Goal: Transaction & Acquisition: Book appointment/travel/reservation

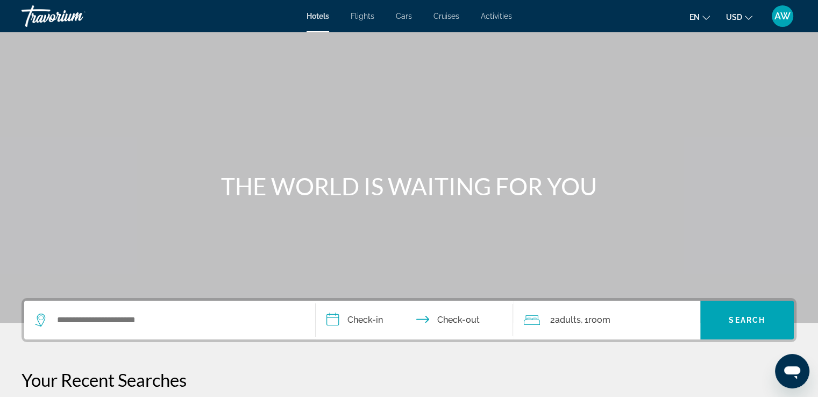
click at [368, 20] on span "Flights" at bounding box center [363, 16] width 24 height 9
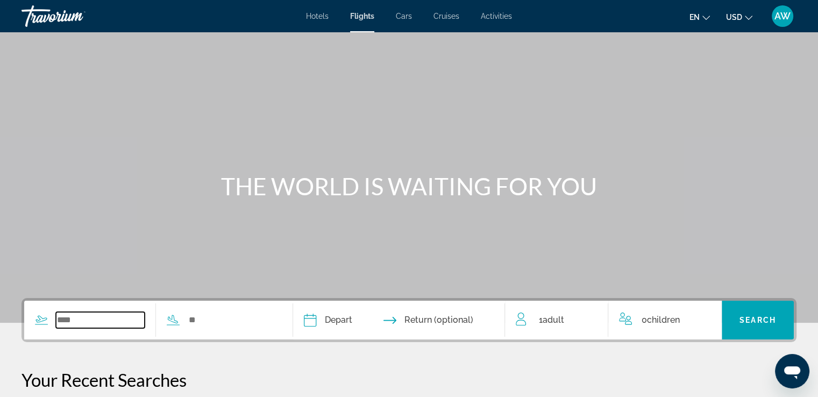
click at [86, 325] on input "Search widget" at bounding box center [100, 320] width 89 height 16
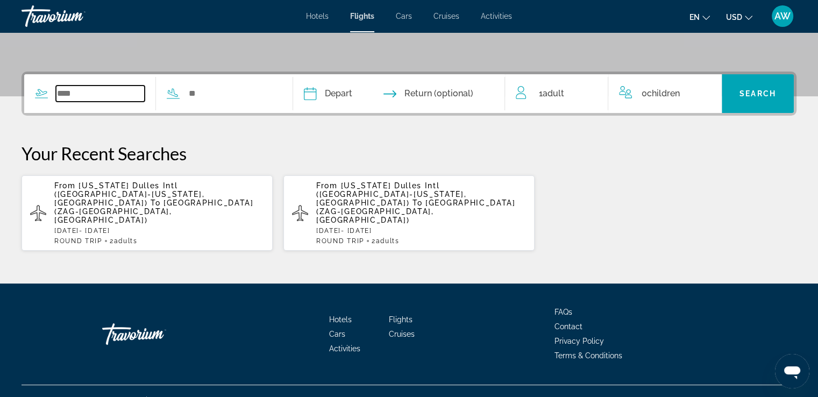
scroll to position [227, 0]
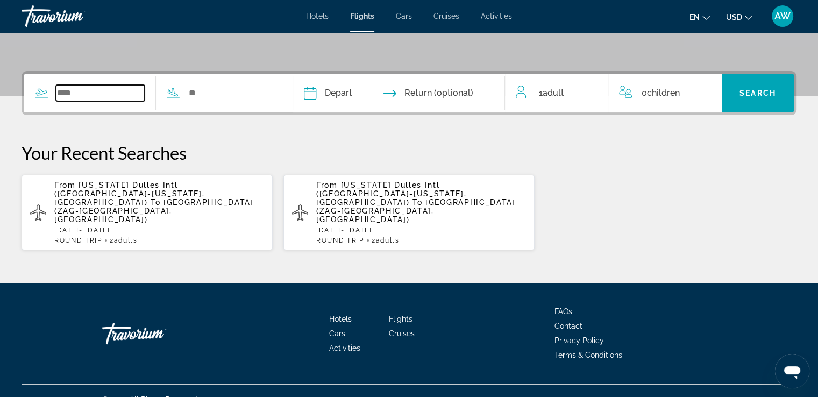
drag, startPoint x: 136, startPoint y: 90, endPoint x: 88, endPoint y: 94, distance: 48.6
click at [88, 94] on input "Search widget" at bounding box center [100, 93] width 89 height 16
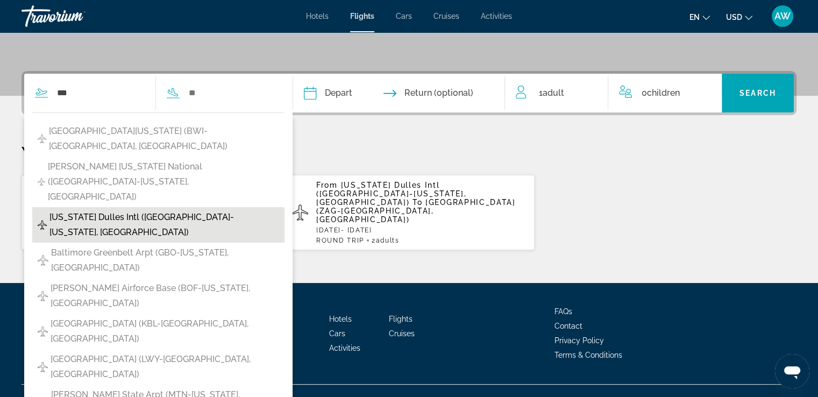
click at [125, 210] on span "[US_STATE] Dulles Intl ([GEOGRAPHIC_DATA]-[US_STATE], [GEOGRAPHIC_DATA])" at bounding box center [164, 225] width 230 height 30
type input "**********"
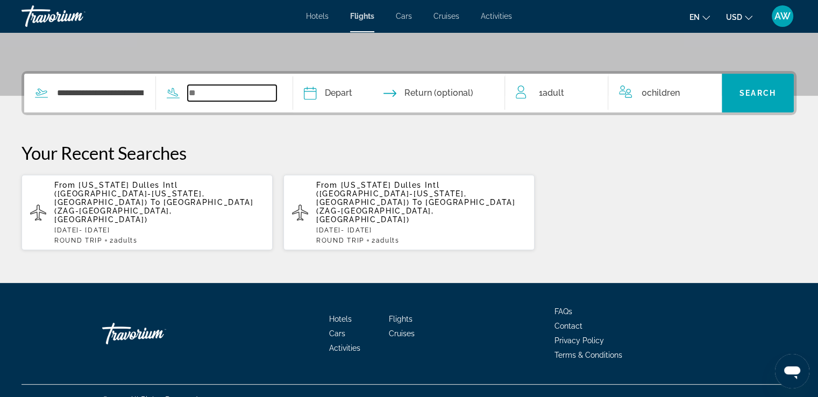
click at [230, 86] on input "Search widget" at bounding box center [232, 93] width 89 height 16
drag, startPoint x: 230, startPoint y: 86, endPoint x: 231, endPoint y: 98, distance: 12.4
click at [231, 98] on input "Search widget" at bounding box center [232, 93] width 89 height 16
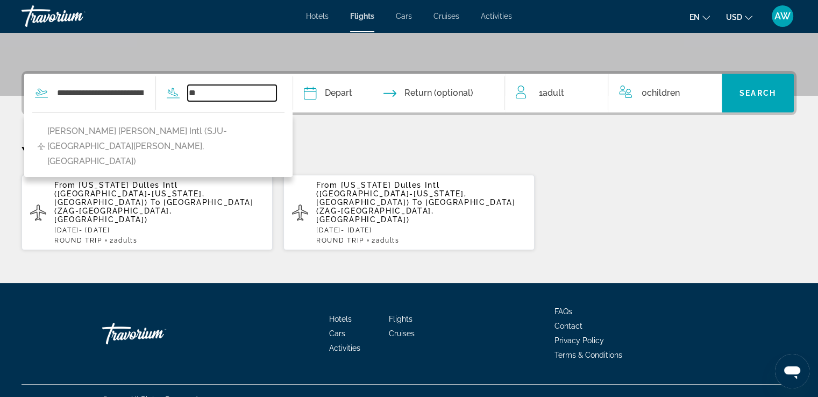
type input "*"
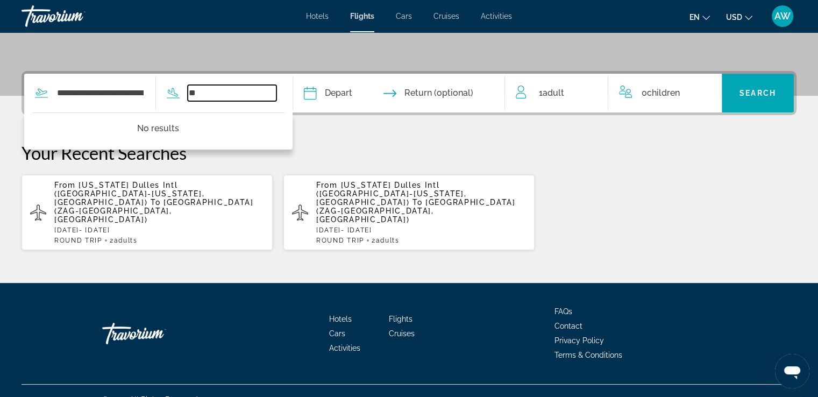
type input "*"
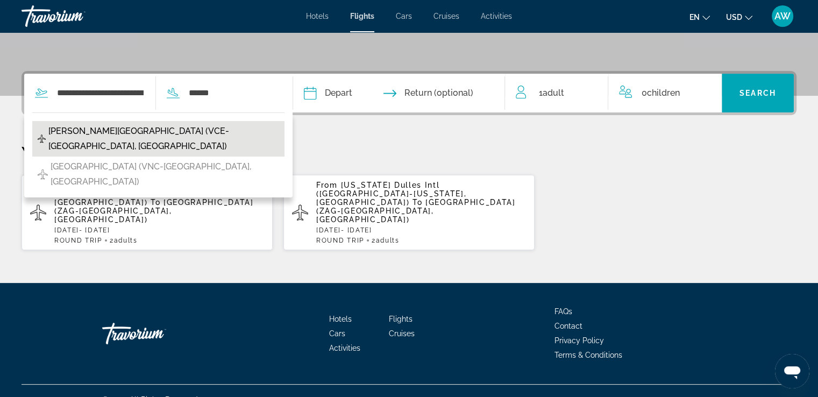
click at [154, 135] on span "[PERSON_NAME][GEOGRAPHIC_DATA] (VCE-[GEOGRAPHIC_DATA], [GEOGRAPHIC_DATA])" at bounding box center [163, 139] width 230 height 30
type input "**********"
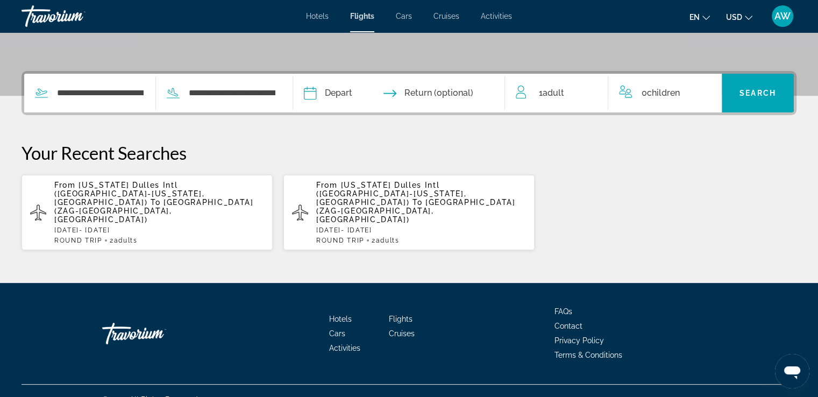
click at [369, 100] on input "Depart date" at bounding box center [353, 95] width 105 height 42
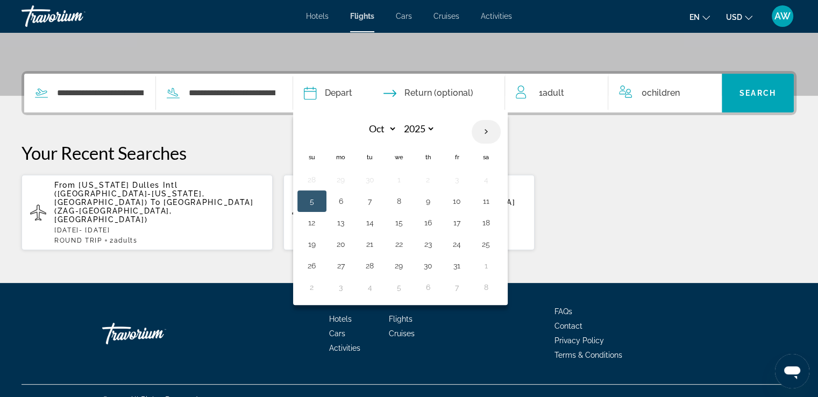
click at [501, 130] on th "Next month" at bounding box center [486, 132] width 29 height 24
select select "**"
click at [437, 179] on button "4" at bounding box center [427, 179] width 17 height 15
type input "**********"
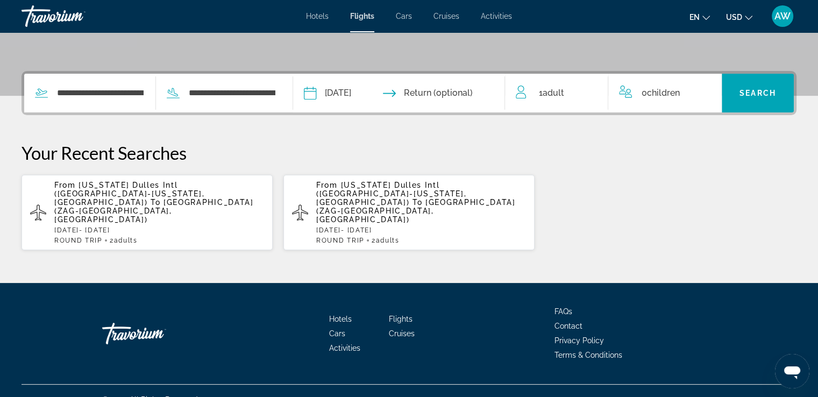
click at [476, 91] on input "Return date" at bounding box center [456, 95] width 105 height 42
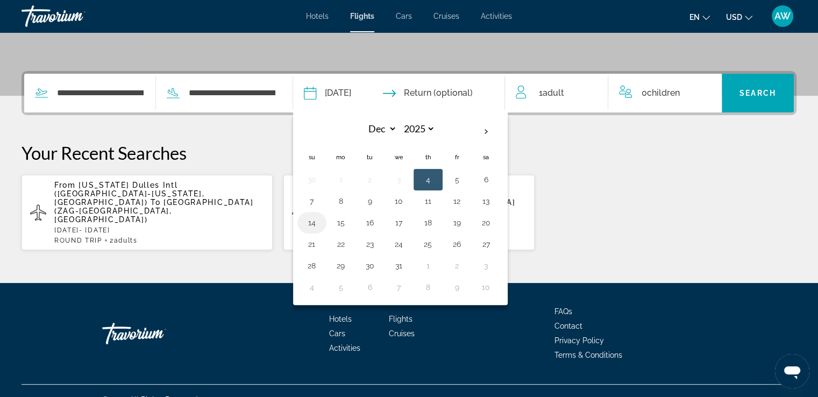
click at [320, 223] on button "14" at bounding box center [311, 222] width 17 height 15
type input "**********"
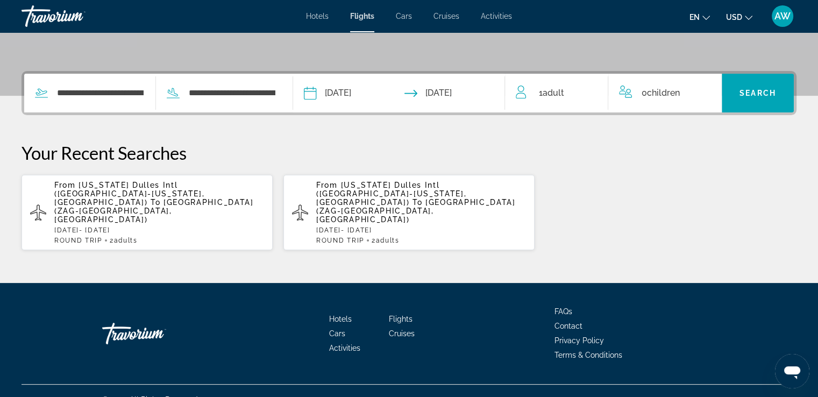
click at [564, 91] on span "Adult" at bounding box center [553, 93] width 22 height 10
click at [594, 90] on icon "Increment adults" at bounding box center [592, 90] width 10 height 13
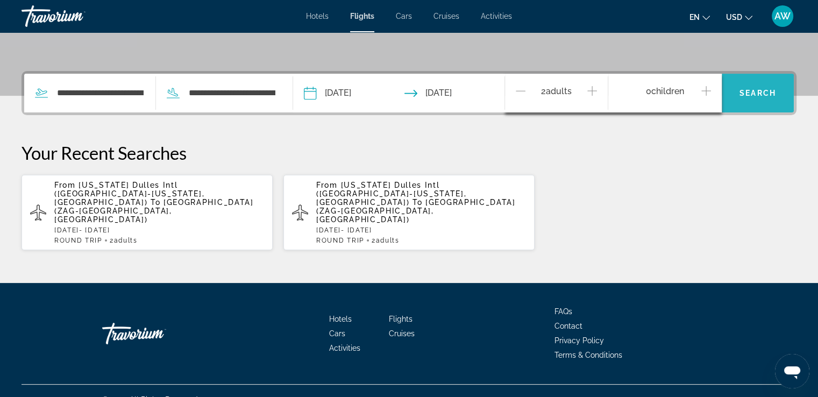
click at [747, 89] on span "Search" at bounding box center [757, 93] width 37 height 9
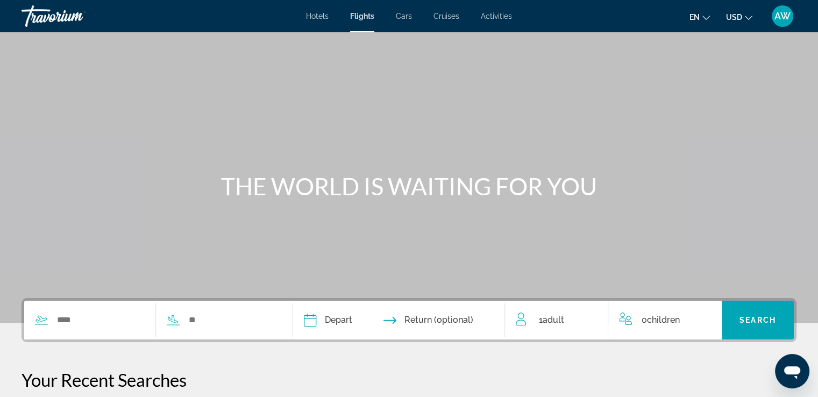
click at [314, 16] on span "Hotels" at bounding box center [317, 16] width 23 height 9
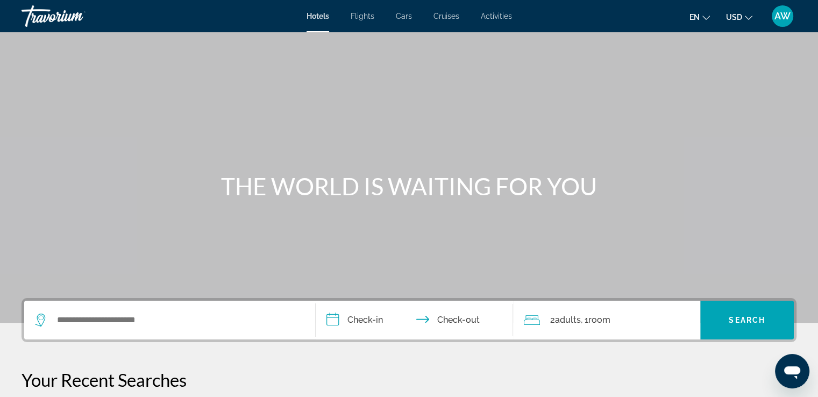
click at [141, 309] on div "Search widget" at bounding box center [169, 320] width 269 height 39
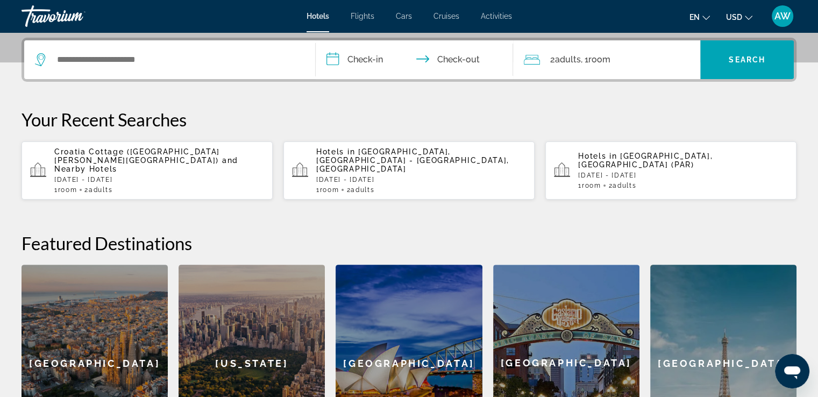
scroll to position [262, 0]
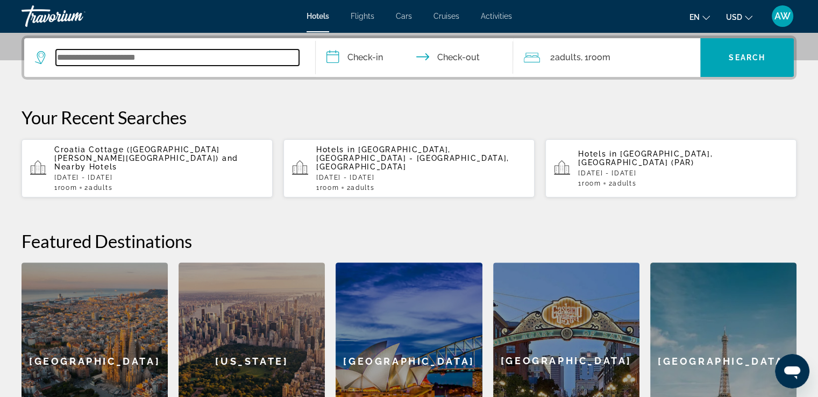
click at [97, 63] on input "Search widget" at bounding box center [177, 57] width 243 height 16
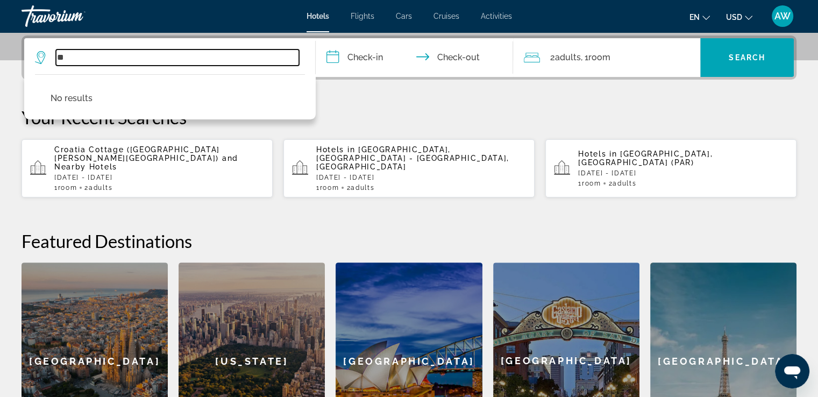
type input "*"
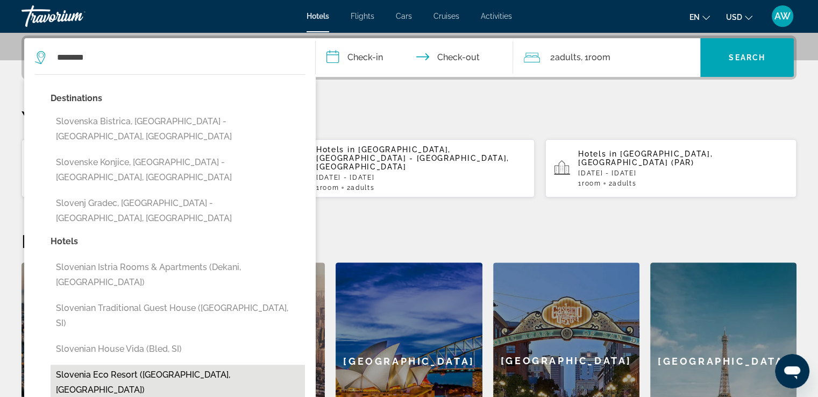
click at [172, 365] on button "Slovenia Eco resort ([GEOGRAPHIC_DATA], [GEOGRAPHIC_DATA])" at bounding box center [178, 382] width 254 height 35
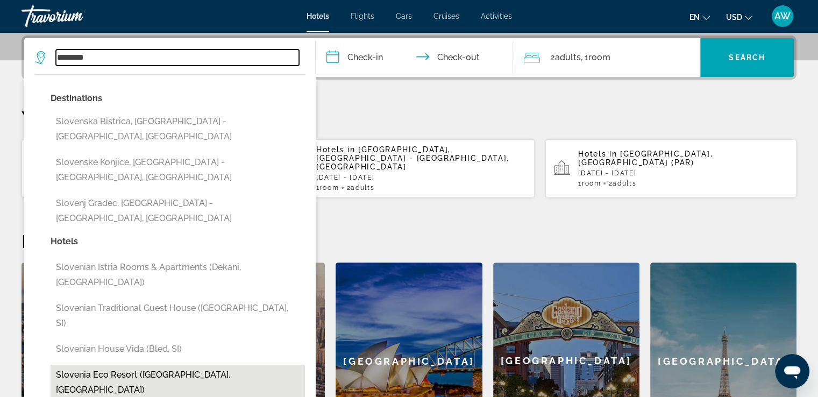
type input "**********"
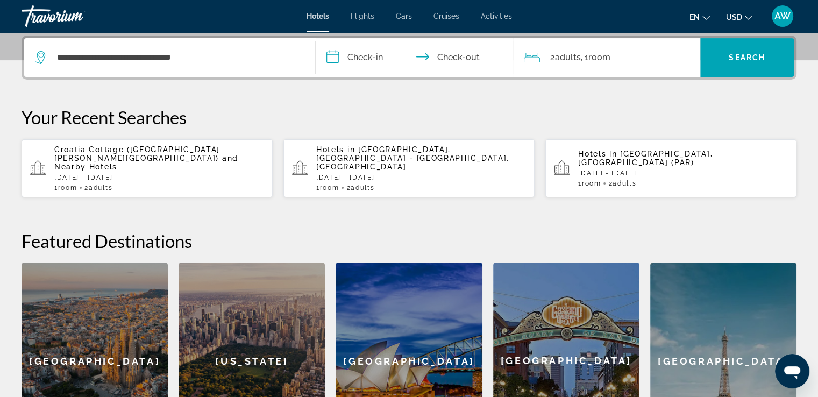
click at [373, 59] on input "**********" at bounding box center [417, 59] width 202 height 42
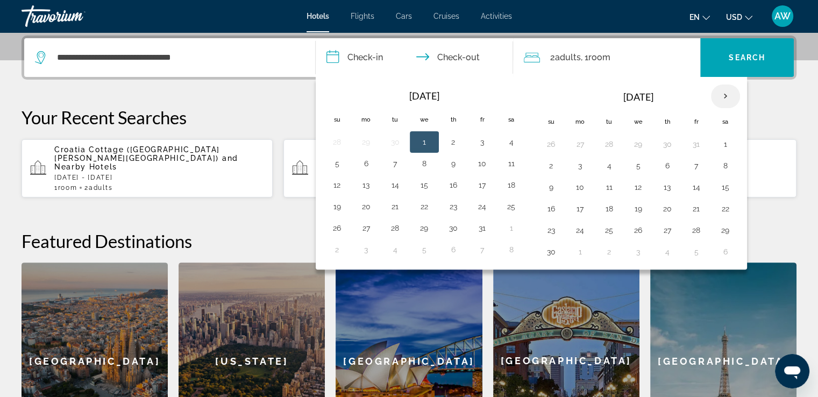
click at [721, 97] on th "Next month" at bounding box center [725, 96] width 29 height 24
click at [663, 147] on button "4" at bounding box center [667, 144] width 17 height 15
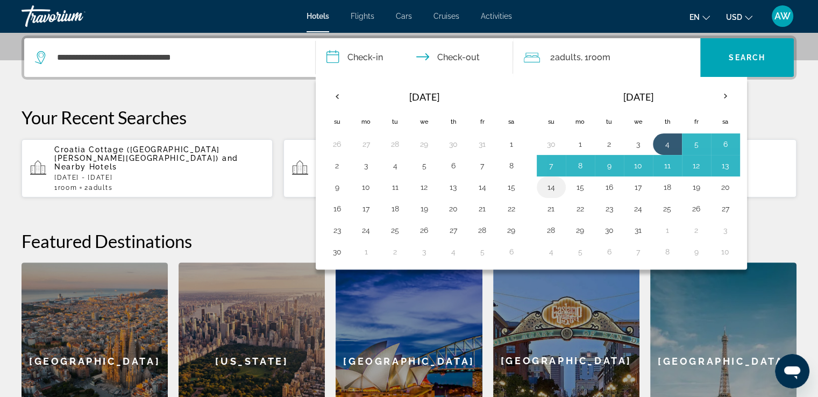
click at [548, 190] on button "14" at bounding box center [551, 187] width 17 height 15
type input "**********"
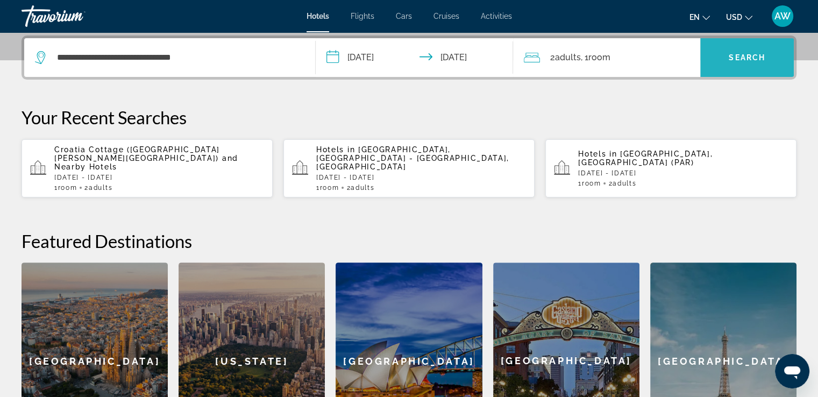
click at [742, 59] on span "Search" at bounding box center [747, 57] width 37 height 9
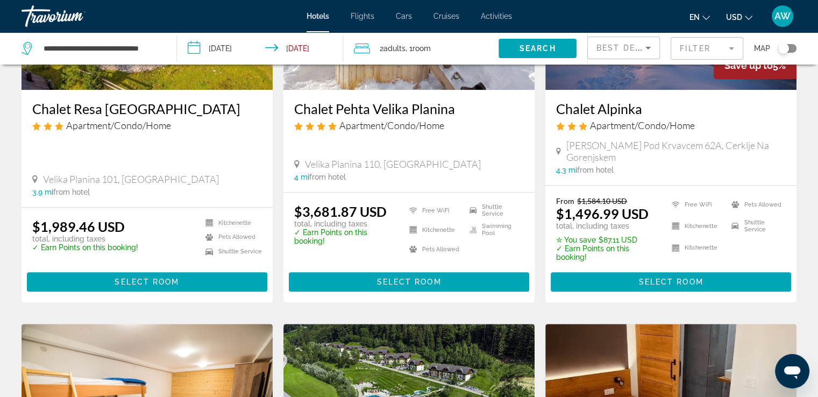
scroll to position [1026, 0]
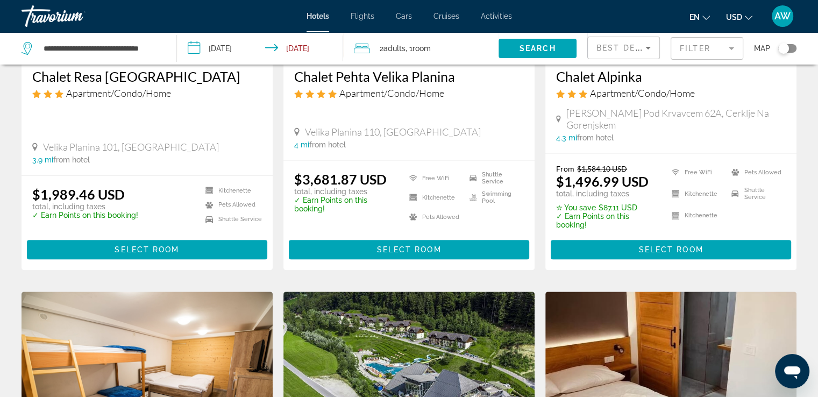
click at [727, 49] on mat-form-field "Filter" at bounding box center [707, 48] width 73 height 23
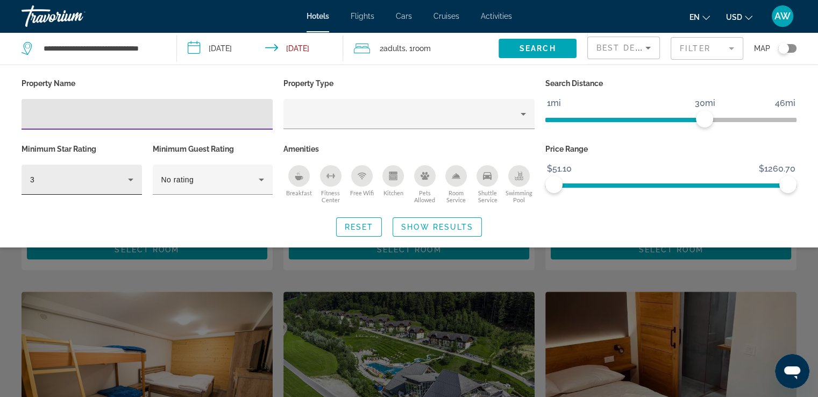
click at [133, 181] on icon "Hotel Filters" at bounding box center [130, 179] width 13 height 13
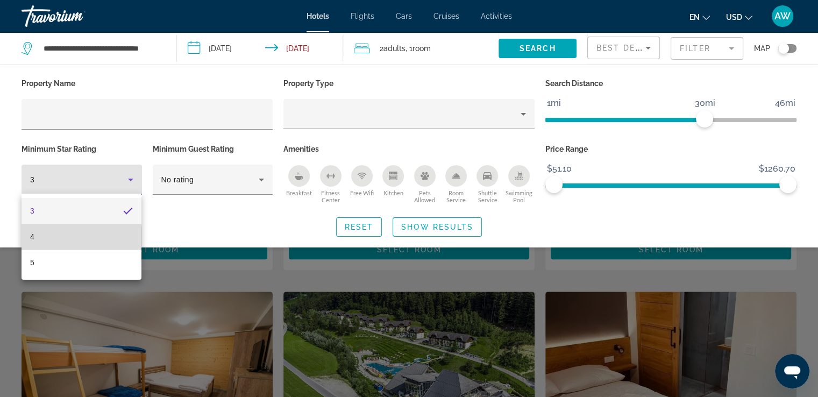
click at [58, 237] on mat-option "4" at bounding box center [82, 237] width 120 height 26
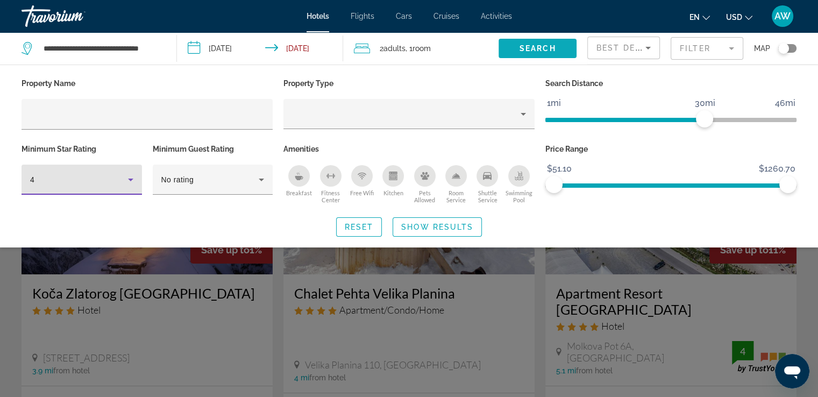
click at [551, 49] on span "Search" at bounding box center [537, 48] width 37 height 9
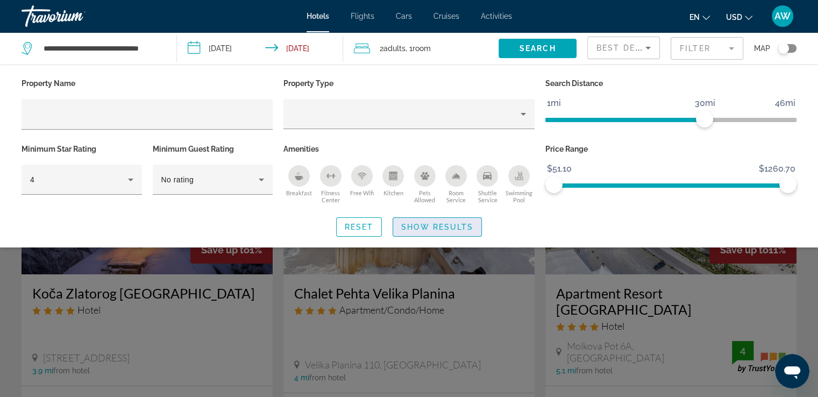
click at [448, 224] on span "Show Results" at bounding box center [437, 227] width 72 height 9
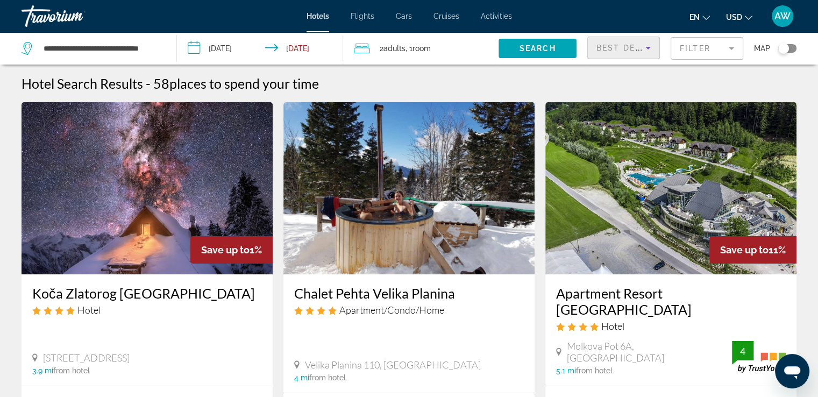
click at [650, 49] on icon "Sort by" at bounding box center [648, 47] width 13 height 13
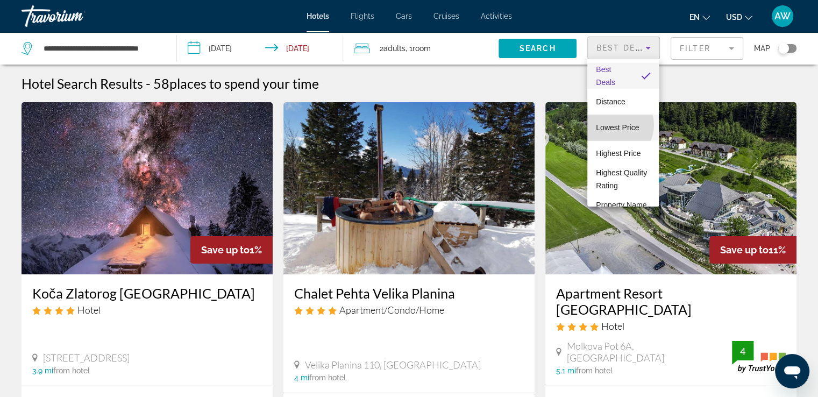
click at [612, 125] on span "Lowest Price" at bounding box center [617, 127] width 43 height 9
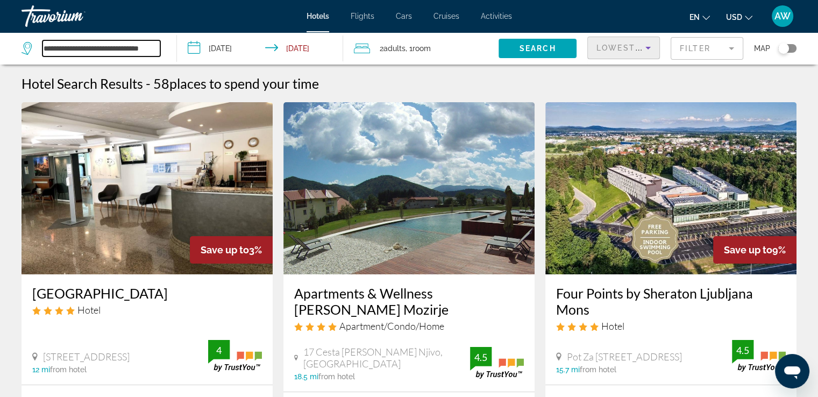
click at [100, 45] on input "**********" at bounding box center [101, 48] width 118 height 16
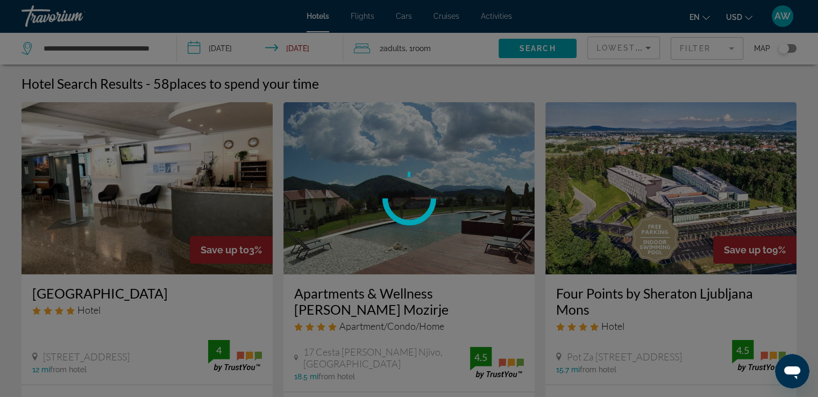
click at [101, 42] on div at bounding box center [409, 198] width 818 height 397
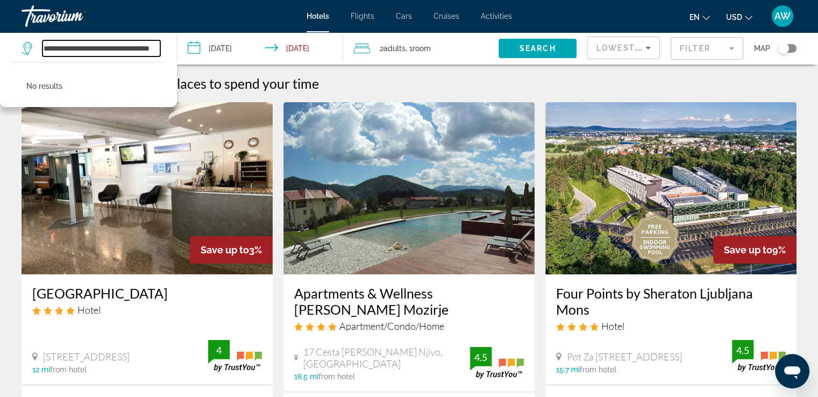
click at [101, 42] on input "**********" at bounding box center [101, 48] width 118 height 16
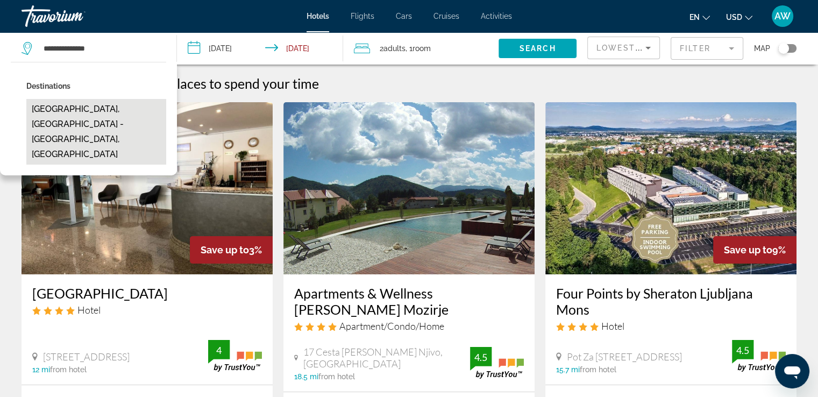
click at [92, 112] on button "[GEOGRAPHIC_DATA], [GEOGRAPHIC_DATA] - [GEOGRAPHIC_DATA], [GEOGRAPHIC_DATA]" at bounding box center [96, 132] width 140 height 66
type input "**********"
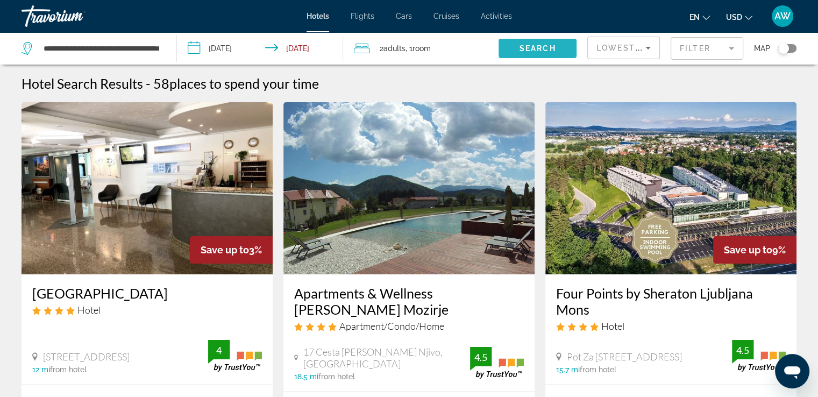
click at [543, 48] on span "Search" at bounding box center [537, 48] width 37 height 9
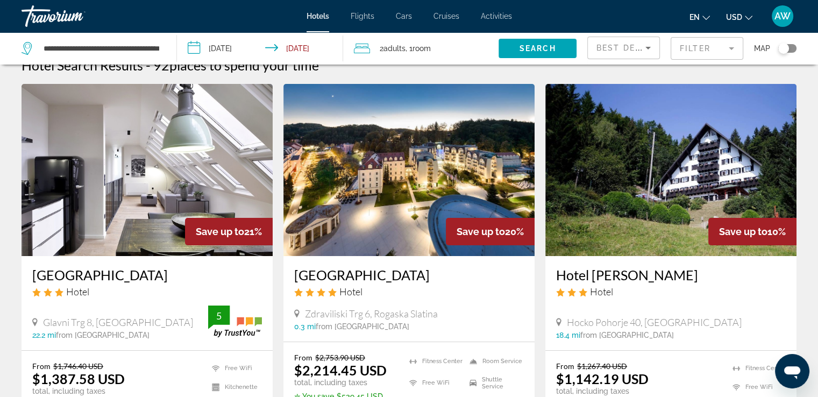
scroll to position [10, 0]
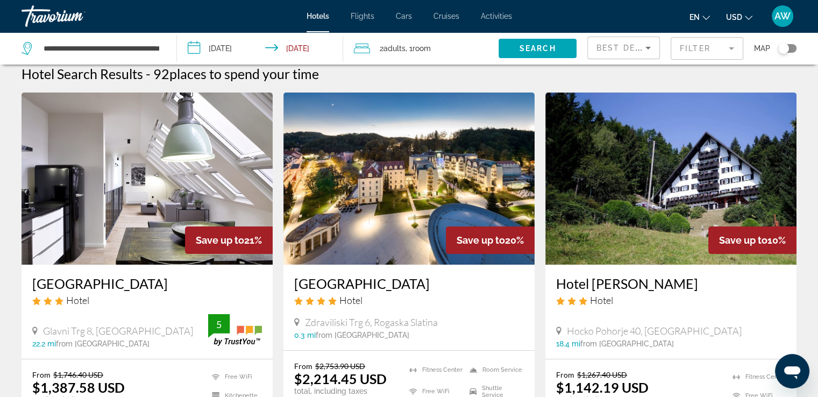
click at [647, 48] on icon "Sort by" at bounding box center [648, 47] width 13 height 13
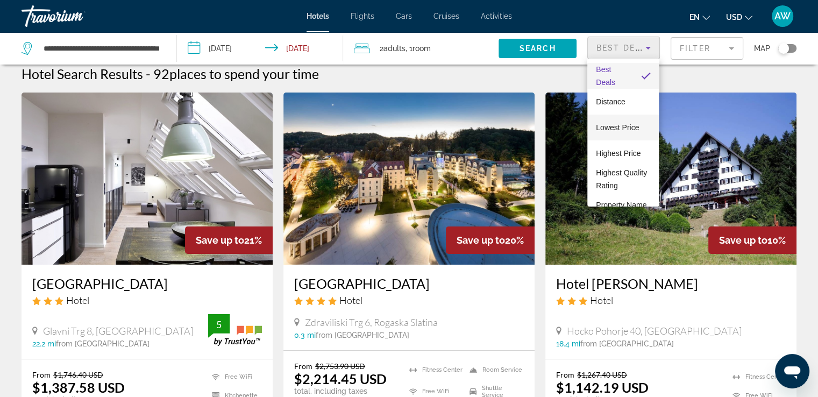
click at [610, 125] on span "Lowest Price" at bounding box center [617, 127] width 43 height 9
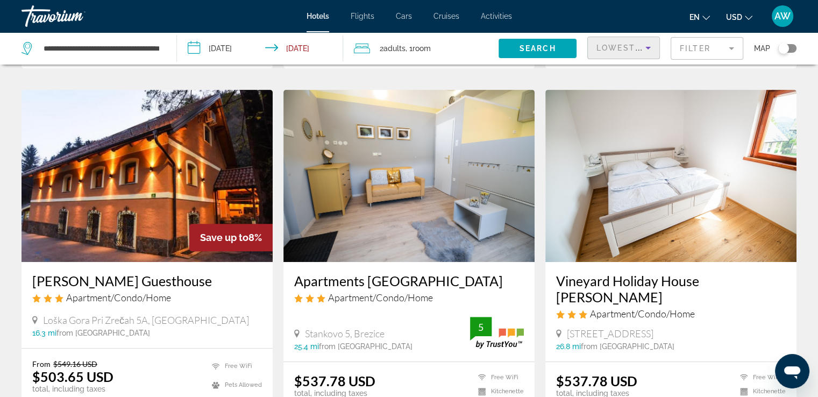
scroll to position [413, 0]
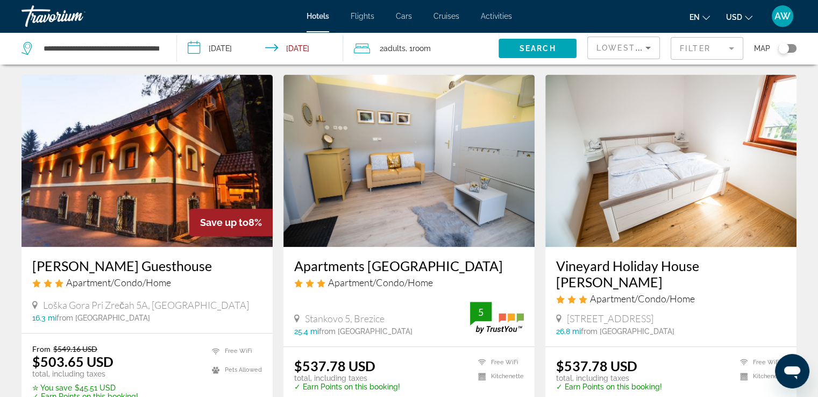
click at [101, 265] on h3 "[PERSON_NAME] Guesthouse" at bounding box center [147, 266] width 230 height 16
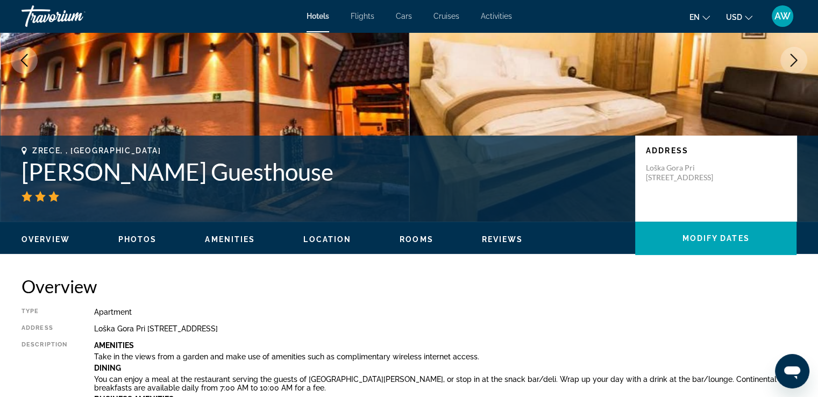
scroll to position [98, 0]
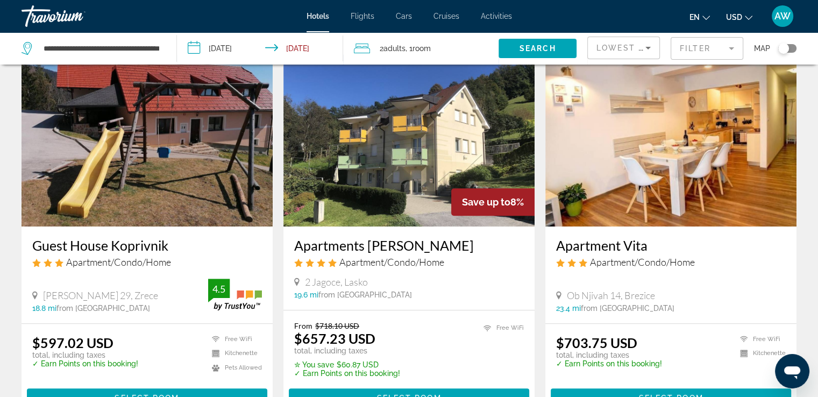
scroll to position [824, 0]
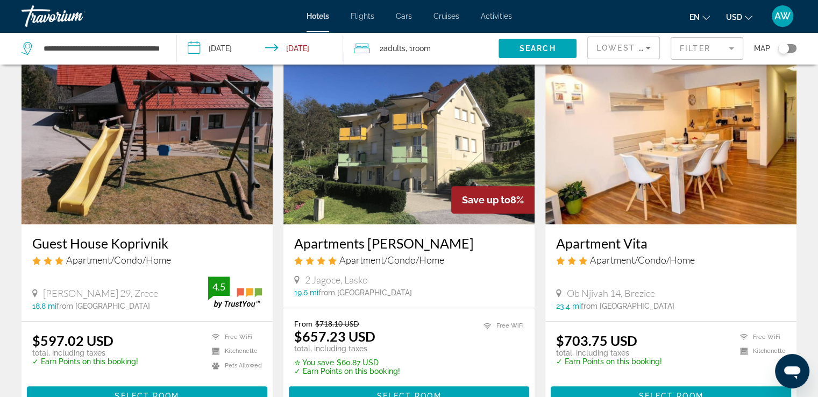
click at [101, 160] on img "Main content" at bounding box center [147, 138] width 251 height 172
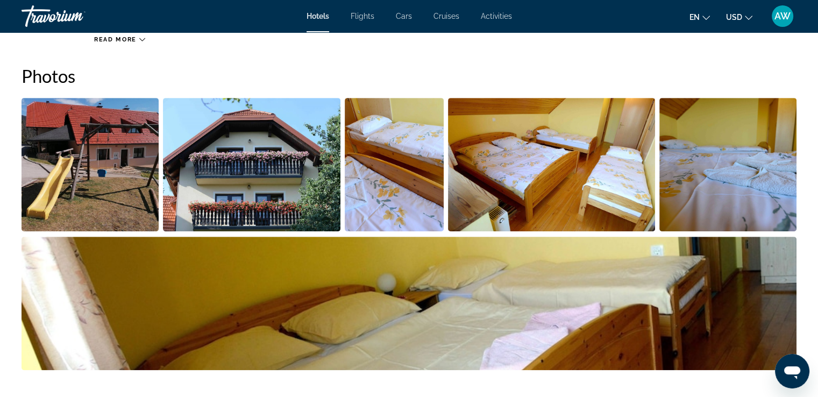
scroll to position [494, 0]
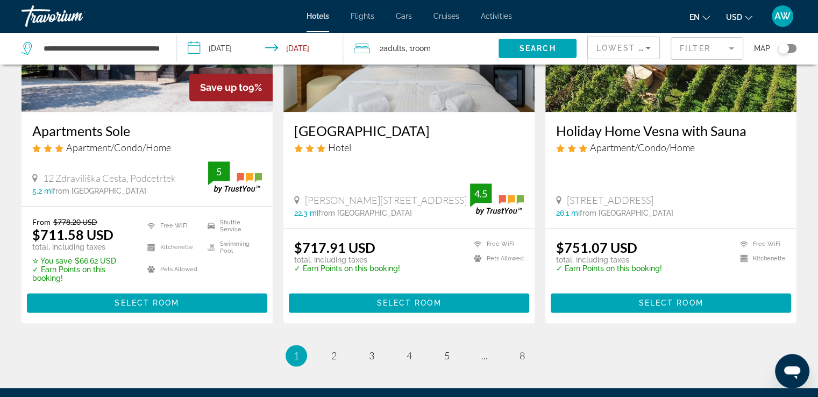
scroll to position [1299, 0]
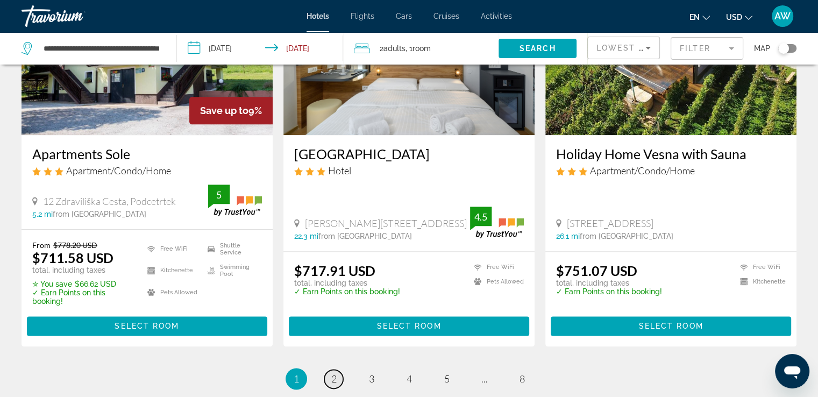
click at [337, 376] on link "page 2" at bounding box center [333, 378] width 19 height 19
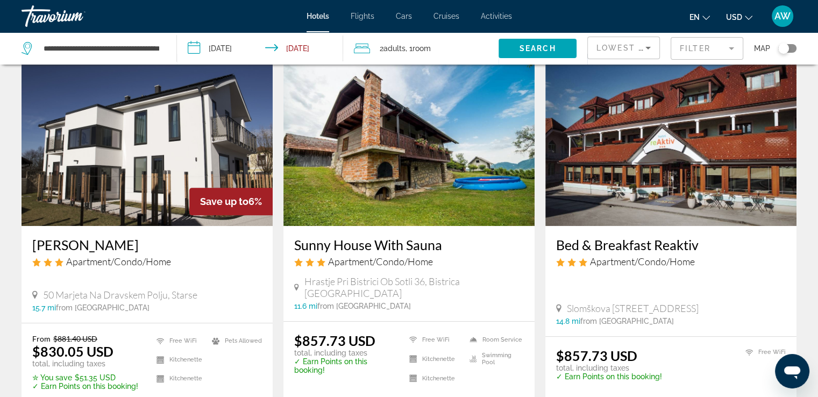
scroll to position [455, 0]
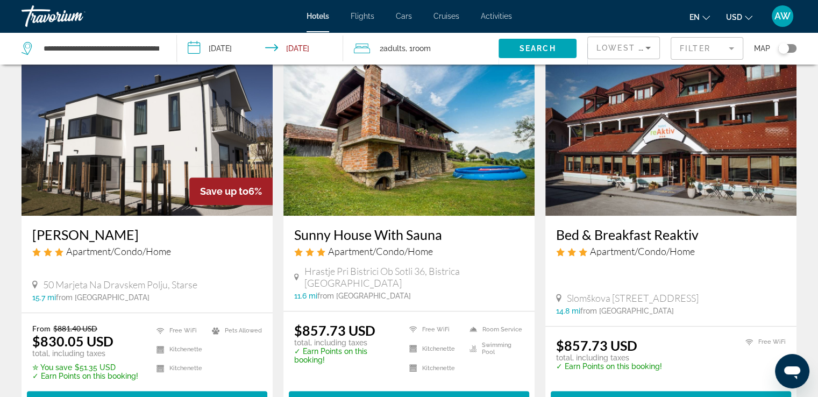
click at [629, 239] on h3 "Bed & Breakfast Reaktiv" at bounding box center [671, 234] width 230 height 16
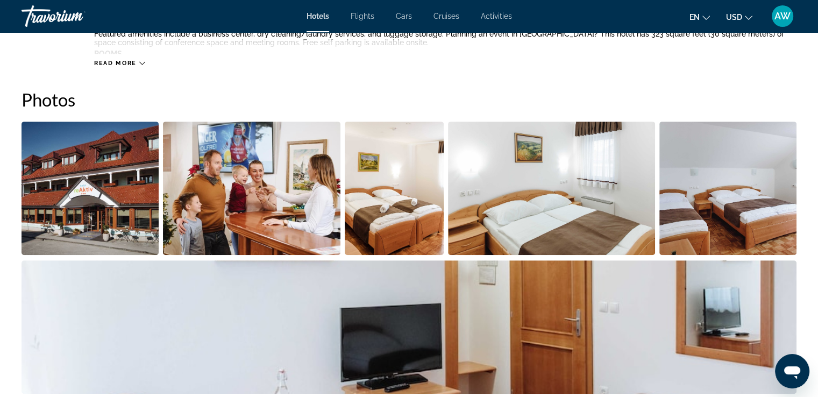
scroll to position [496, 0]
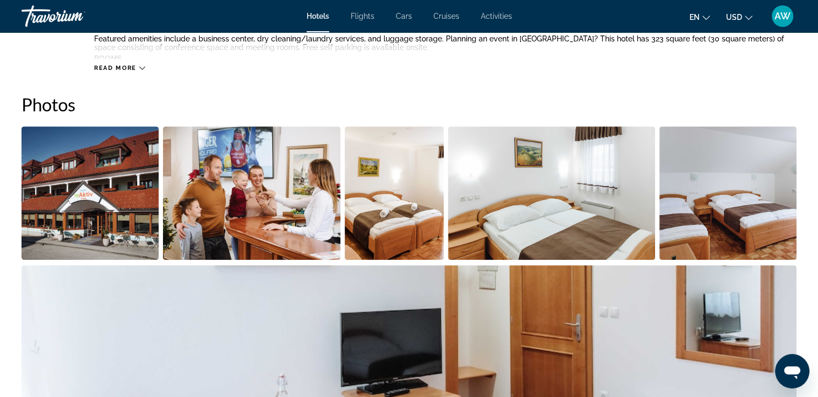
click at [90, 200] on img "Open full-screen image slider" at bounding box center [90, 192] width 137 height 133
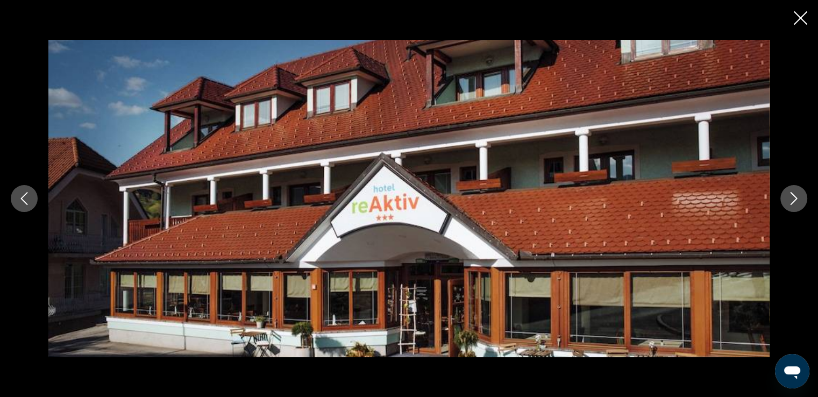
click at [788, 194] on icon "Next image" at bounding box center [793, 198] width 13 height 13
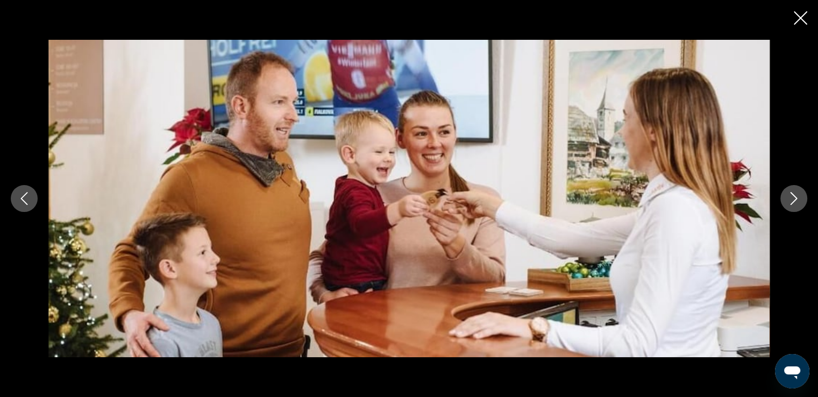
click at [788, 194] on icon "Next image" at bounding box center [793, 198] width 13 height 13
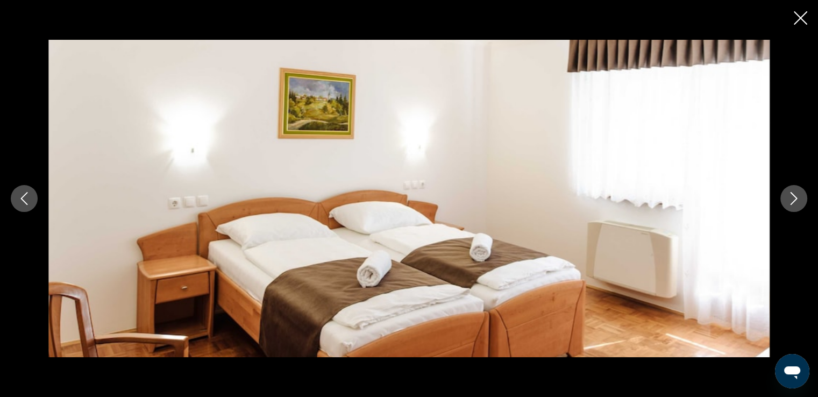
click at [788, 194] on icon "Next image" at bounding box center [793, 198] width 13 height 13
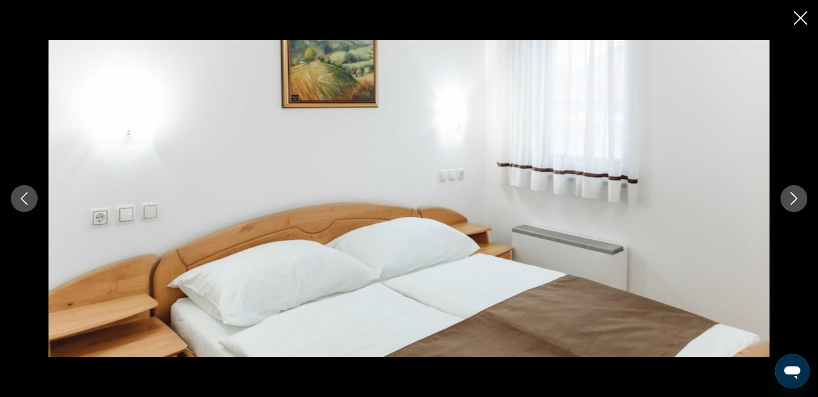
click at [788, 194] on icon "Next image" at bounding box center [793, 198] width 13 height 13
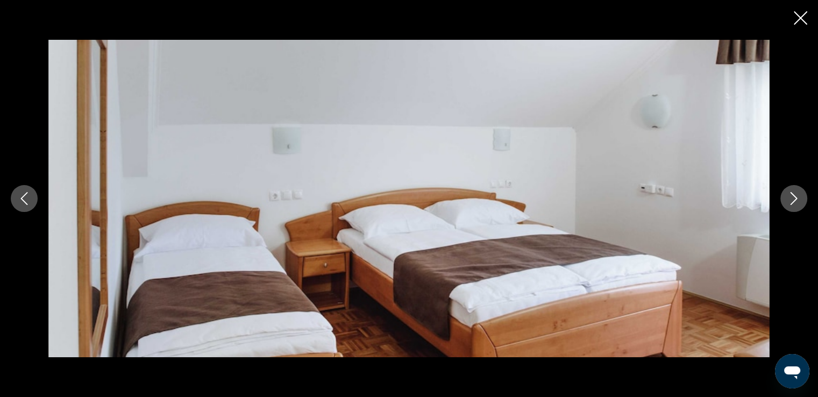
click at [788, 194] on icon "Next image" at bounding box center [793, 198] width 13 height 13
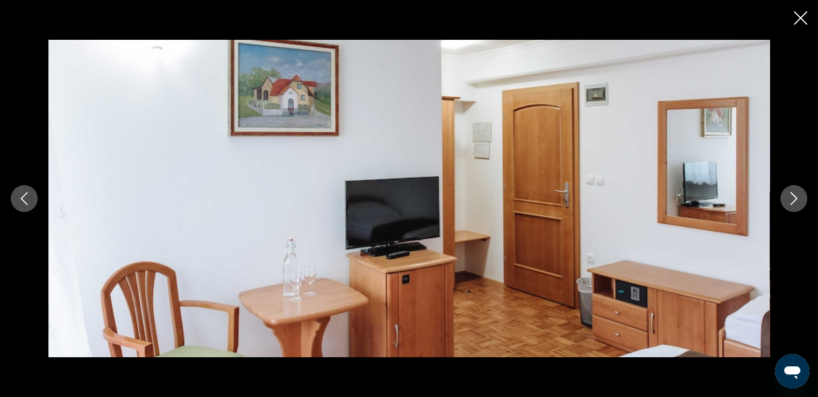
click at [788, 194] on icon "Next image" at bounding box center [793, 198] width 13 height 13
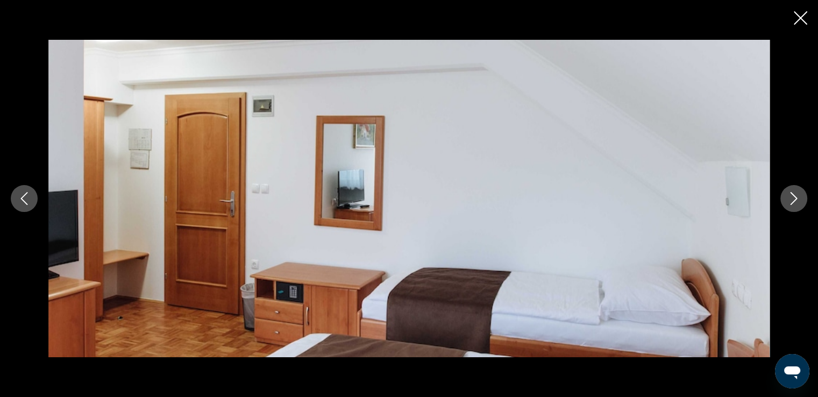
click at [788, 194] on icon "Next image" at bounding box center [793, 198] width 13 height 13
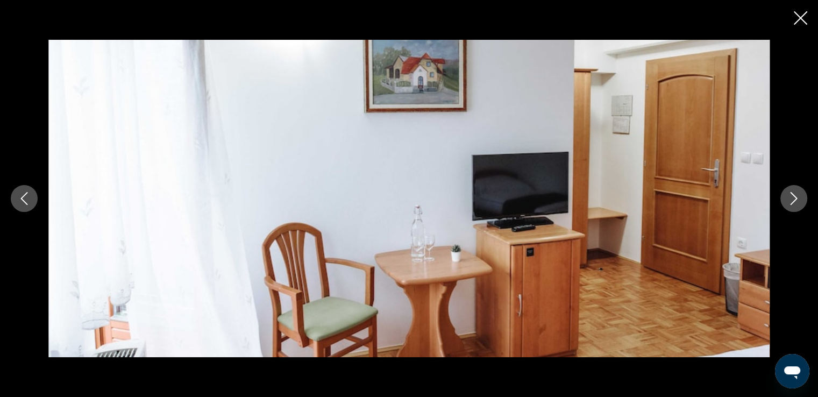
click at [788, 194] on icon "Next image" at bounding box center [793, 198] width 13 height 13
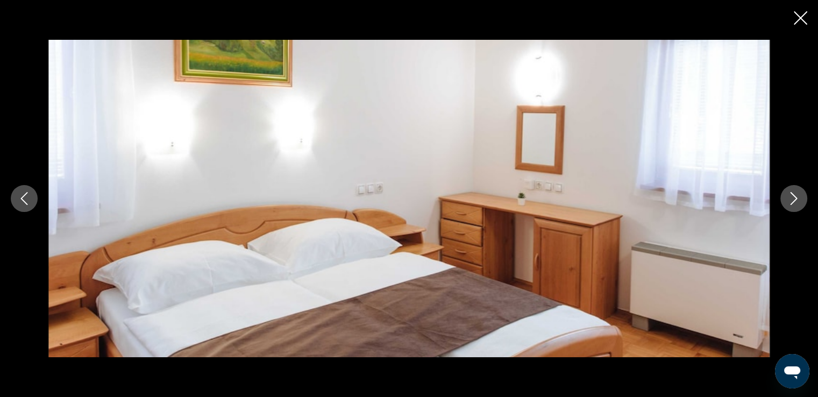
click at [788, 194] on icon "Next image" at bounding box center [793, 198] width 13 height 13
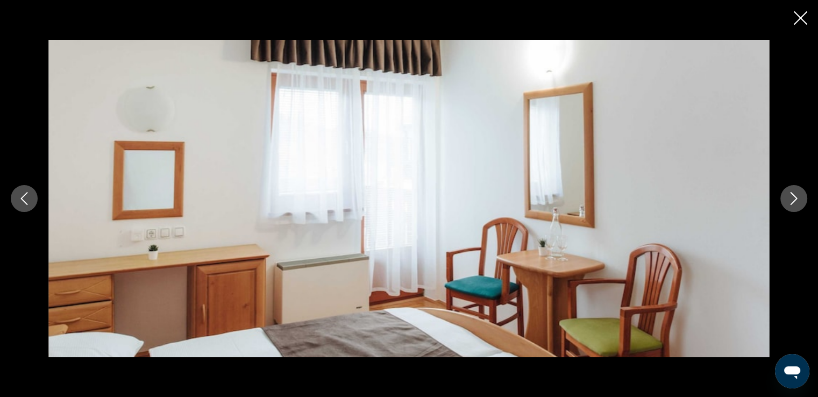
click at [788, 194] on icon "Next image" at bounding box center [793, 198] width 13 height 13
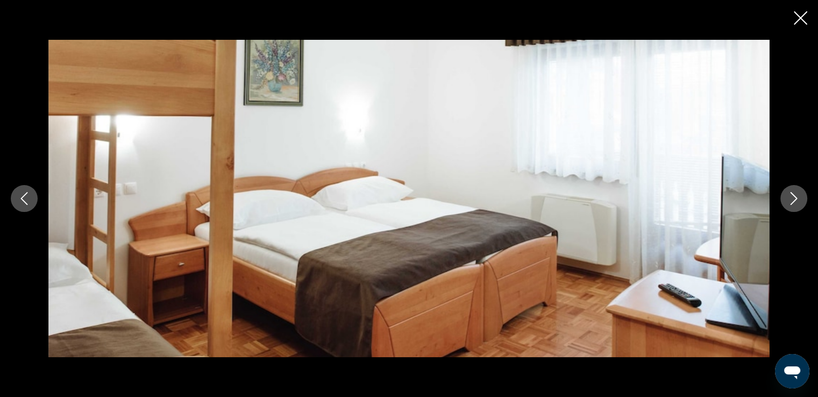
click at [802, 20] on icon "Close slideshow" at bounding box center [800, 17] width 13 height 13
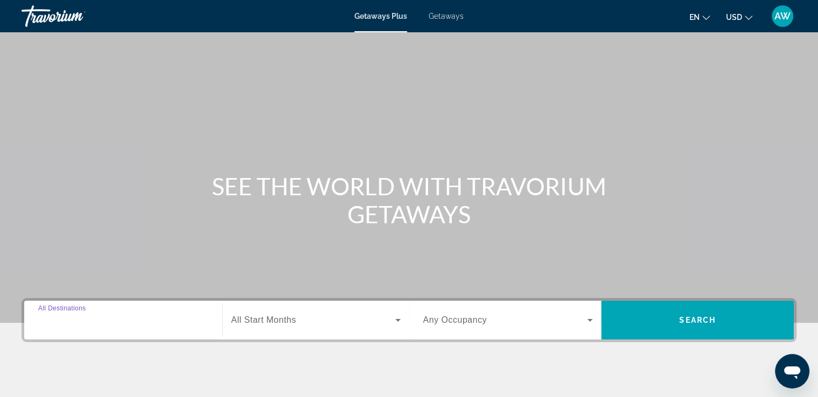
click at [200, 325] on input "Destination All Destinations" at bounding box center [123, 320] width 170 height 13
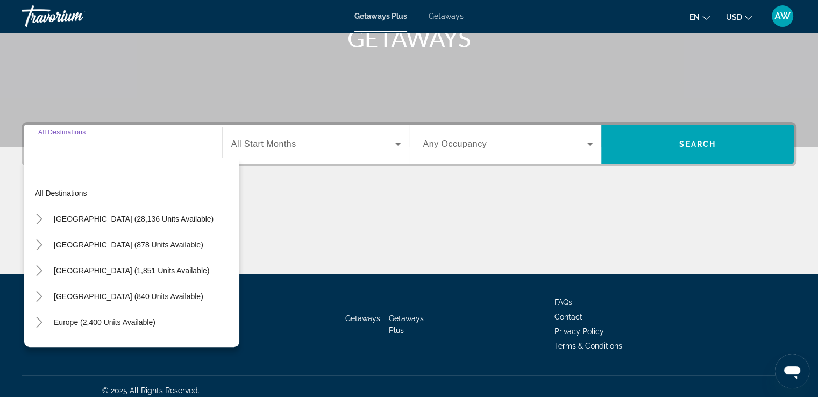
scroll to position [184, 0]
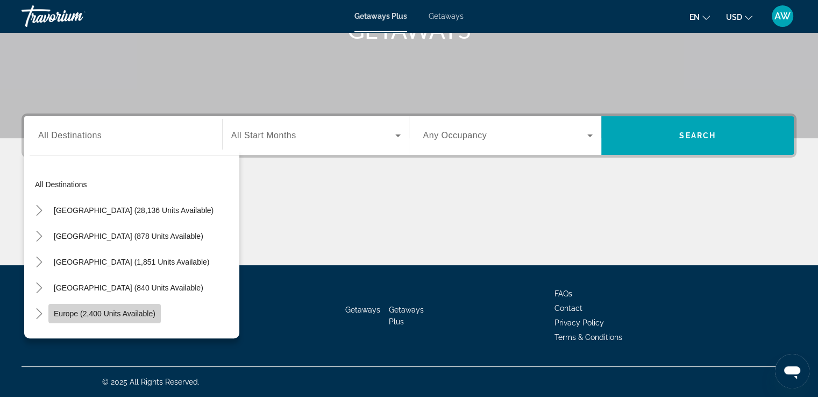
click at [115, 312] on span "Europe (2,400 units available)" at bounding box center [105, 313] width 102 height 9
type input "**********"
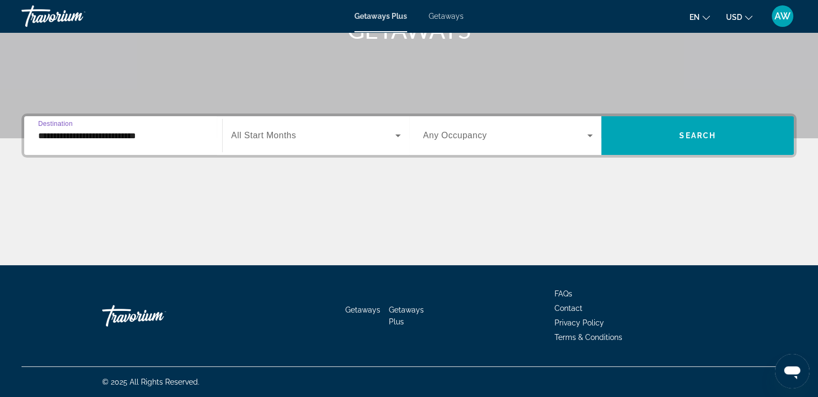
click at [293, 131] on span "All Start Months" at bounding box center [263, 135] width 65 height 9
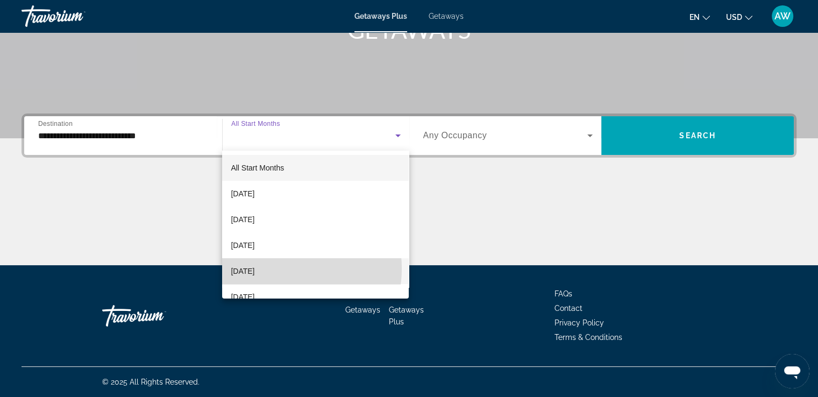
click at [254, 268] on span "December 2025" at bounding box center [243, 271] width 24 height 13
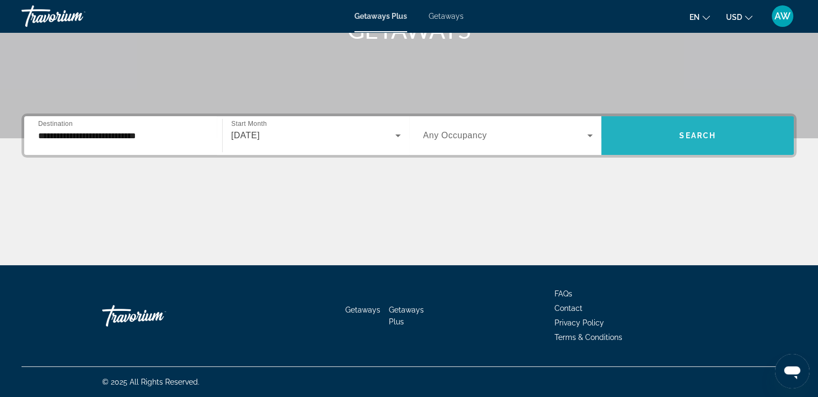
click at [695, 137] on span "Search" at bounding box center [697, 135] width 37 height 9
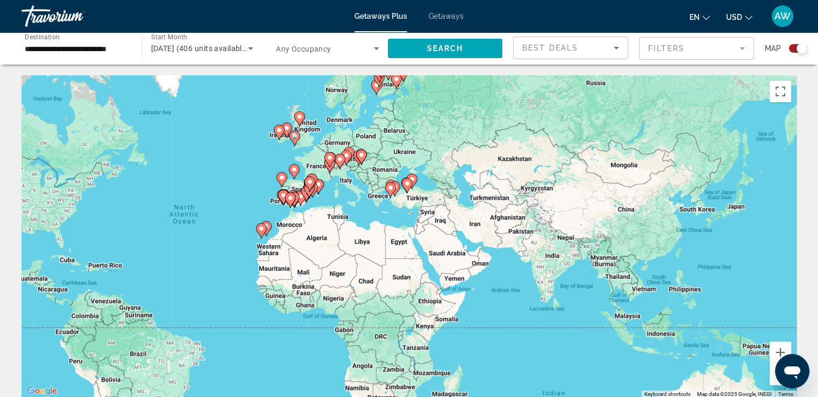
drag, startPoint x: 567, startPoint y: 259, endPoint x: 361, endPoint y: 257, distance: 206.0
click at [361, 257] on div "To activate drag with keyboard, press Alt + Enter. Once in keyboard drag state,…" at bounding box center [409, 236] width 775 height 323
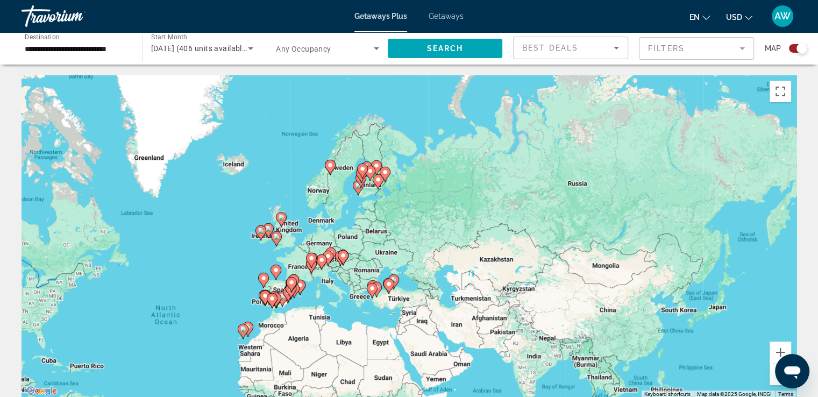
drag, startPoint x: 314, startPoint y: 226, endPoint x: 310, endPoint y: 325, distance: 99.0
click at [310, 325] on div "To activate drag with keyboard, press Alt + Enter. Once in keyboard drag state,…" at bounding box center [409, 236] width 775 height 323
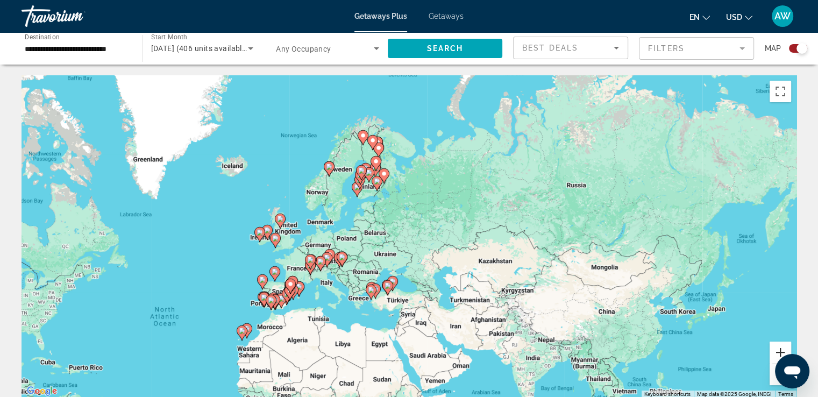
click at [777, 352] on button "Zoom in" at bounding box center [781, 352] width 22 height 22
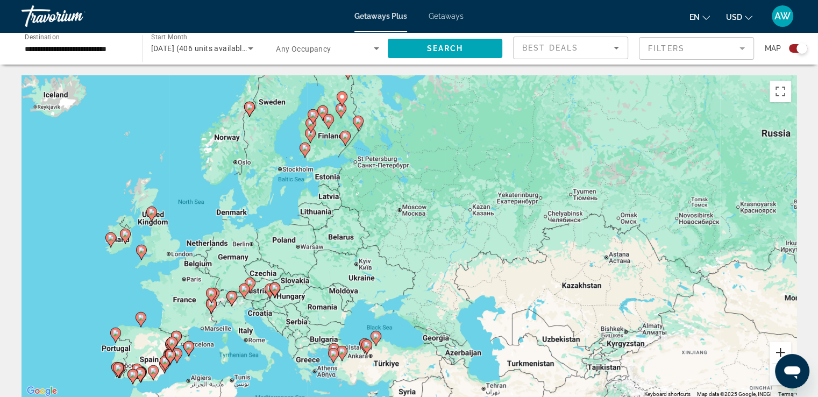
click at [777, 351] on button "Zoom in" at bounding box center [781, 352] width 22 height 22
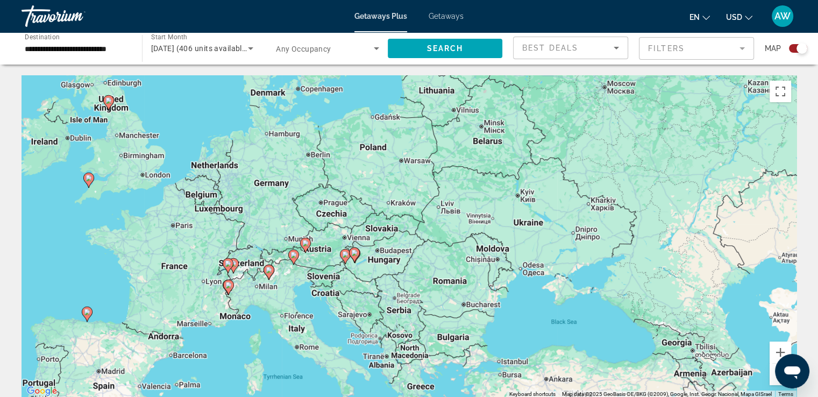
drag, startPoint x: 279, startPoint y: 303, endPoint x: 494, endPoint y: 205, distance: 236.5
click at [494, 205] on div "To activate drag with keyboard, press Alt + Enter. Once in keyboard drag state,…" at bounding box center [409, 236] width 775 height 323
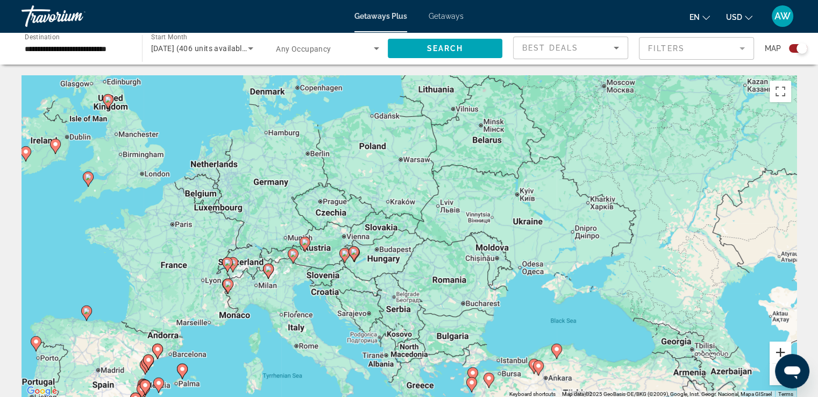
click at [778, 353] on button "Zoom in" at bounding box center [781, 352] width 22 height 22
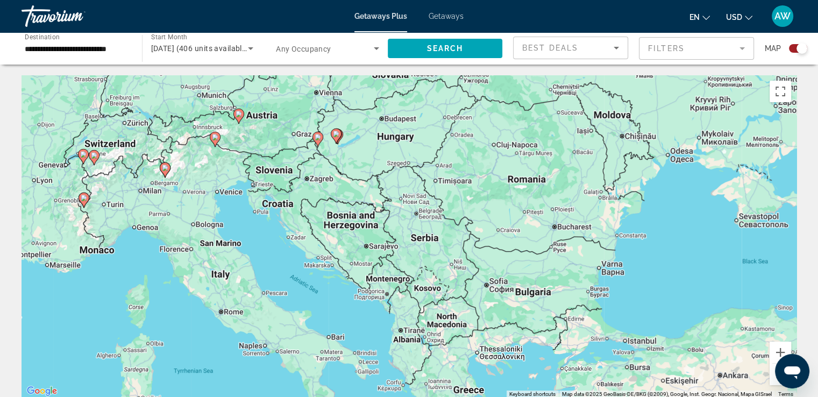
drag, startPoint x: 438, startPoint y: 305, endPoint x: 477, endPoint y: 162, distance: 148.7
click at [477, 162] on div "To activate drag with keyboard, press Alt + Enter. Once in keyboard drag state,…" at bounding box center [409, 236] width 775 height 323
click at [317, 144] on icon "Main content" at bounding box center [318, 140] width 10 height 14
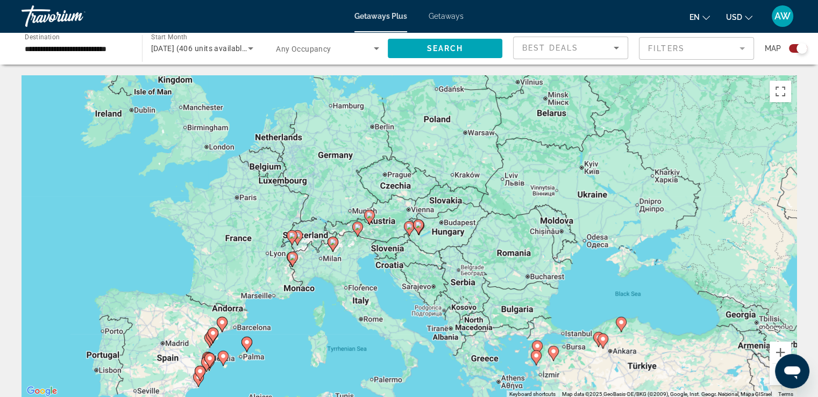
click at [411, 229] on image "Main content" at bounding box center [409, 226] width 6 height 6
type input "**********"
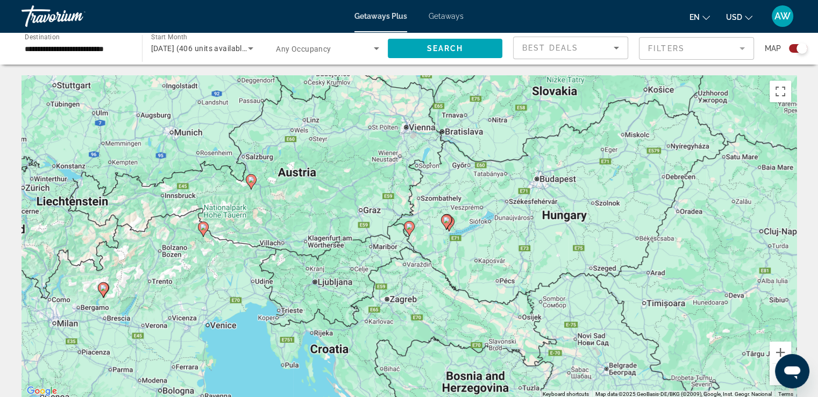
click at [411, 229] on image "Main content" at bounding box center [409, 226] width 6 height 6
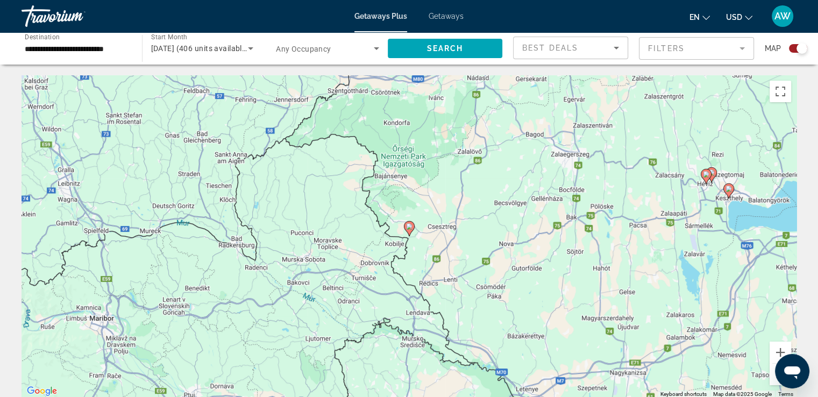
click at [411, 229] on image "Main content" at bounding box center [409, 226] width 6 height 6
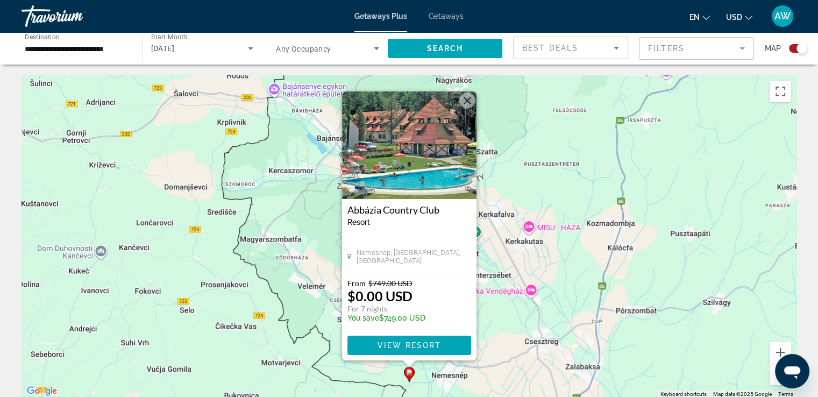
click at [473, 104] on button "Close" at bounding box center [467, 100] width 16 height 16
click at [473, 104] on div "To activate drag with keyboard, press Alt + Enter. Once in keyboard drag state,…" at bounding box center [409, 236] width 775 height 323
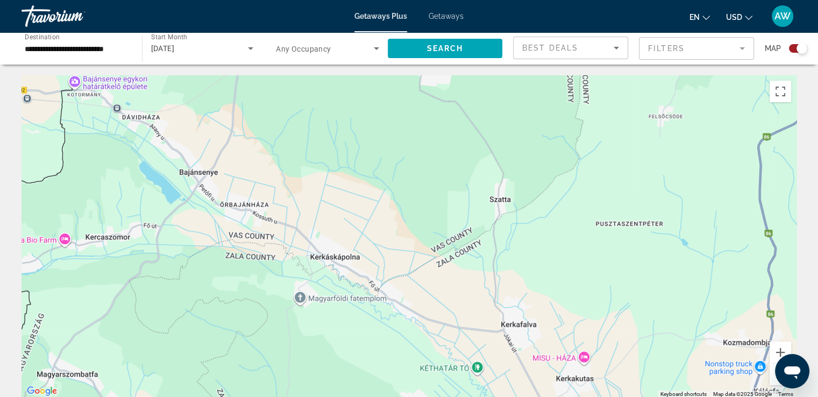
click at [775, 382] on button "Zoom out" at bounding box center [781, 375] width 22 height 22
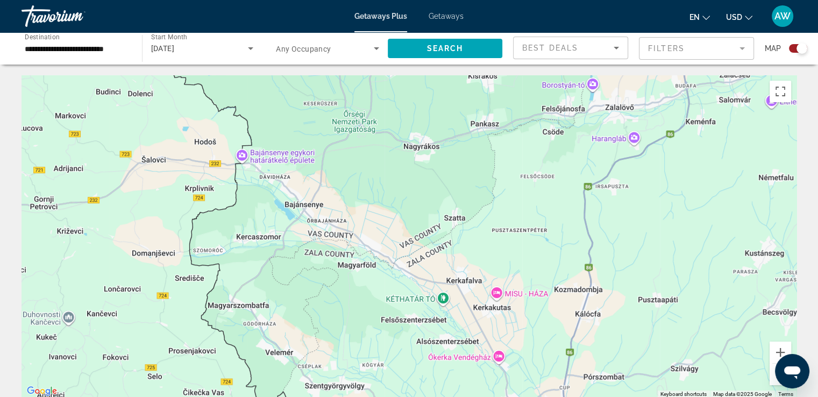
click at [775, 382] on button "Zoom out" at bounding box center [781, 375] width 22 height 22
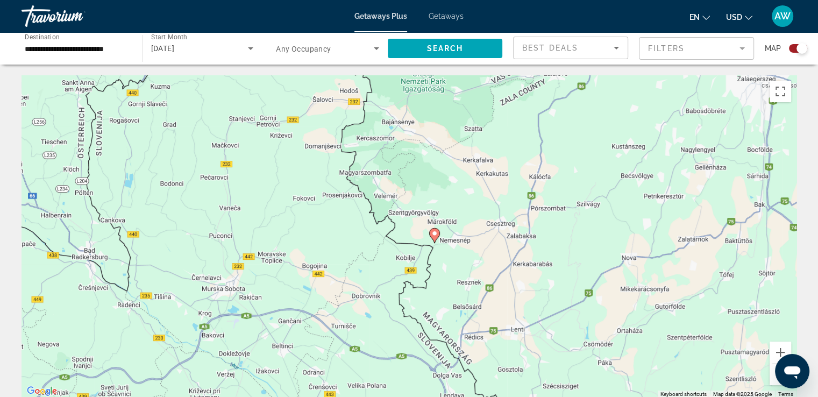
drag, startPoint x: 517, startPoint y: 321, endPoint x: 561, endPoint y: 220, distance: 110.1
click at [561, 220] on div "To activate drag with keyboard, press Alt + Enter. Once in keyboard drag state,…" at bounding box center [409, 236] width 775 height 323
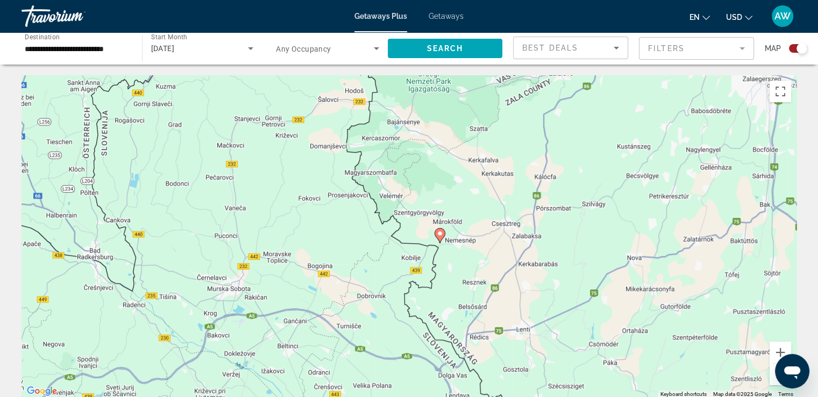
click at [775, 383] on button "Zoom out" at bounding box center [781, 375] width 22 height 22
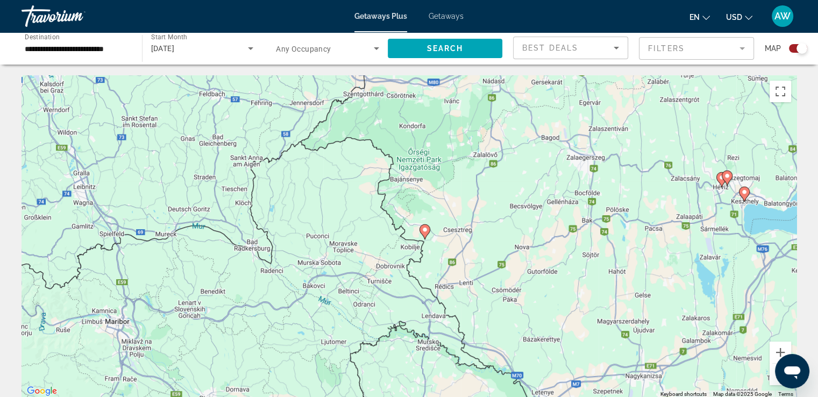
click at [775, 383] on button "Zoom out" at bounding box center [781, 375] width 22 height 22
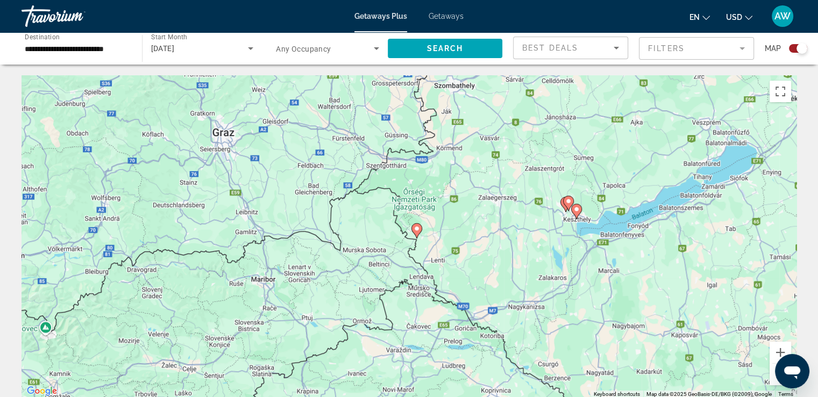
click at [775, 383] on button "Zoom out" at bounding box center [781, 375] width 22 height 22
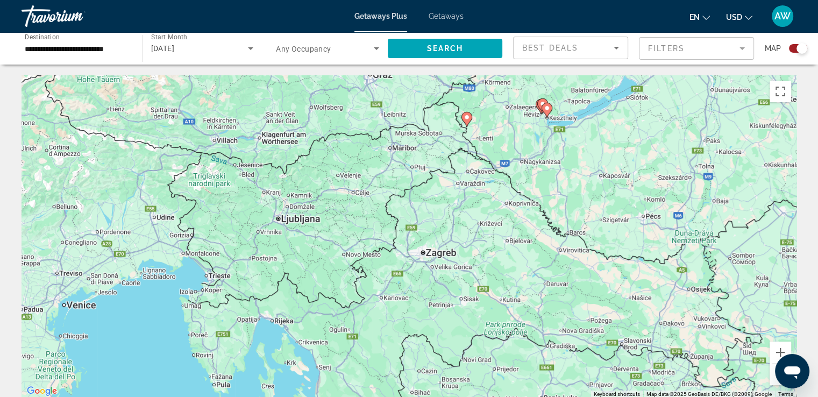
drag, startPoint x: 394, startPoint y: 255, endPoint x: 448, endPoint y: 140, distance: 127.3
click at [448, 140] on div "To activate drag with keyboard, press Alt + Enter. Once in keyboard drag state,…" at bounding box center [409, 236] width 775 height 323
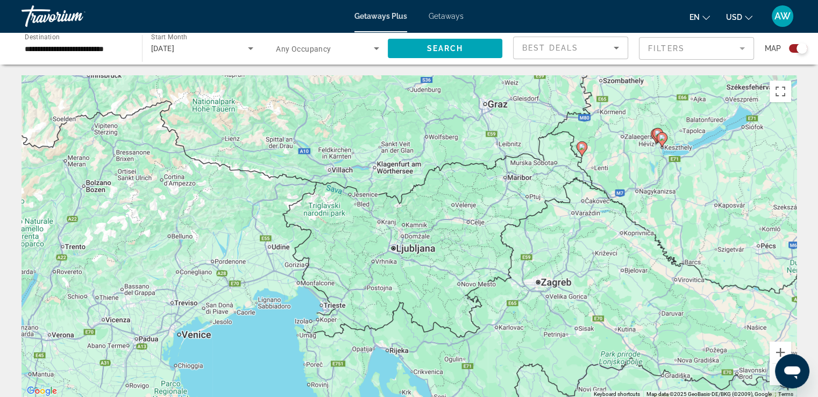
drag, startPoint x: 110, startPoint y: 241, endPoint x: 228, endPoint y: 276, distance: 123.2
click at [228, 276] on div "To activate drag with keyboard, press Alt + Enter. Once in keyboard drag state,…" at bounding box center [409, 236] width 775 height 323
click at [182, 341] on div "To activate drag with keyboard, press Alt + Enter. Once in keyboard drag state,…" at bounding box center [409, 236] width 775 height 323
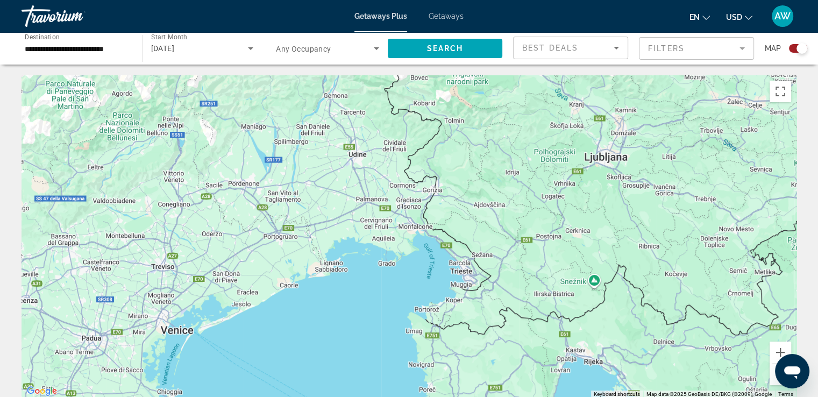
click at [183, 333] on div "Main content" at bounding box center [409, 236] width 775 height 323
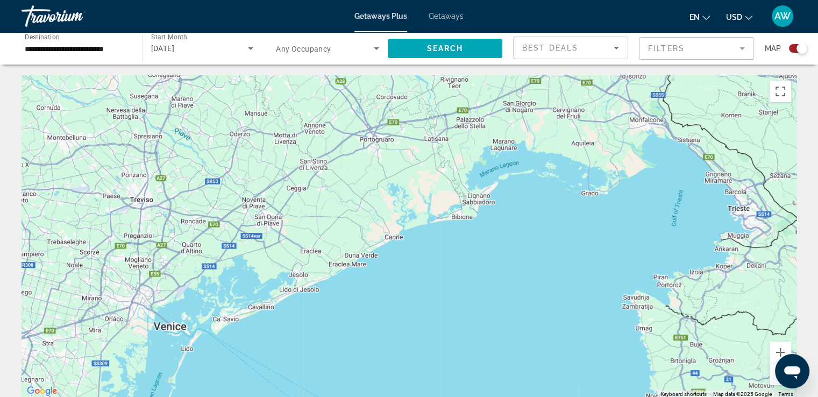
click at [183, 333] on div "Main content" at bounding box center [409, 236] width 775 height 323
click at [173, 330] on div "Main content" at bounding box center [409, 236] width 775 height 323
